Goal: Task Accomplishment & Management: Complete application form

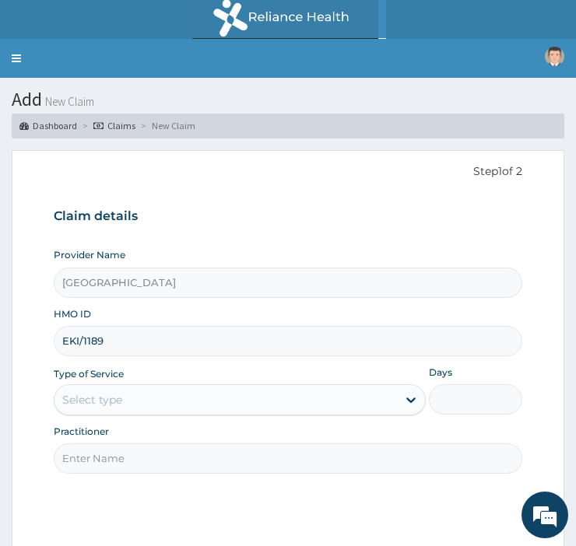
click at [114, 335] on input "EKI/1189" at bounding box center [288, 341] width 468 height 30
type input "EKI/"
click at [16, 58] on link "Toggle navigation" at bounding box center [16, 58] width 33 height 39
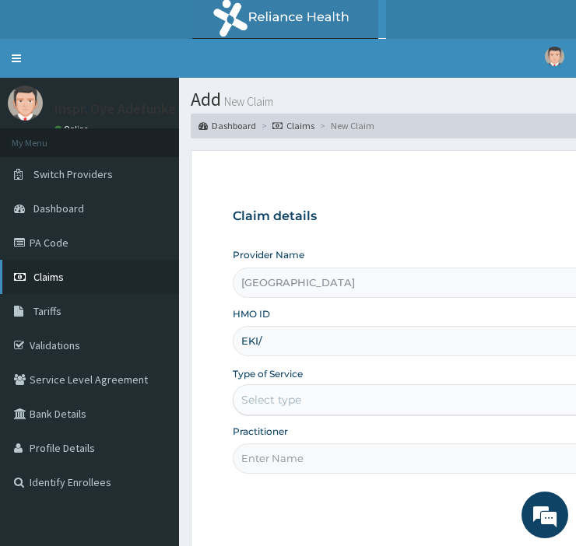
click at [72, 275] on link "Claims" at bounding box center [89, 277] width 179 height 34
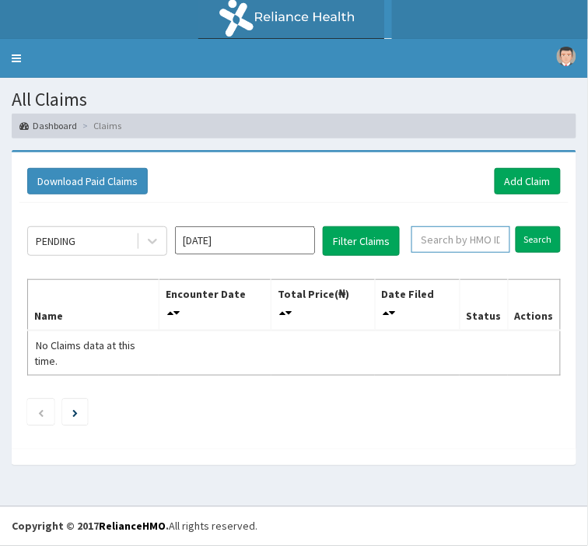
click at [462, 237] on input "text" at bounding box center [461, 239] width 99 height 26
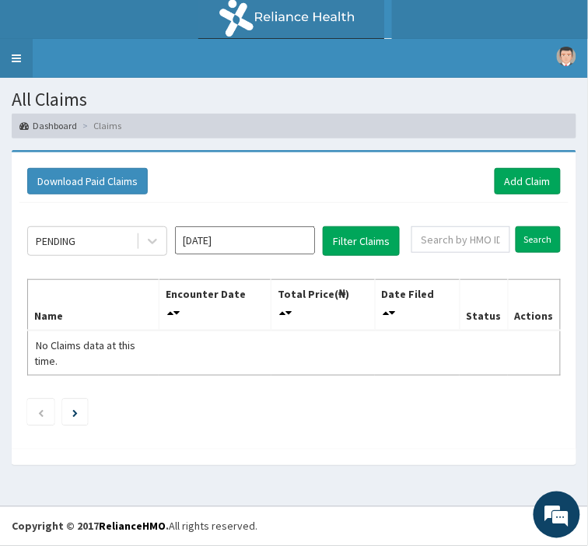
click at [16, 62] on link "Toggle navigation" at bounding box center [16, 58] width 33 height 39
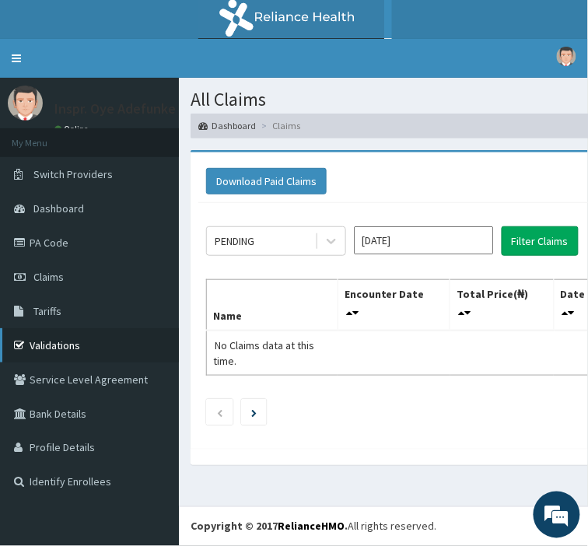
click at [72, 343] on link "Validations" at bounding box center [89, 345] width 179 height 34
